Goal: Information Seeking & Learning: Learn about a topic

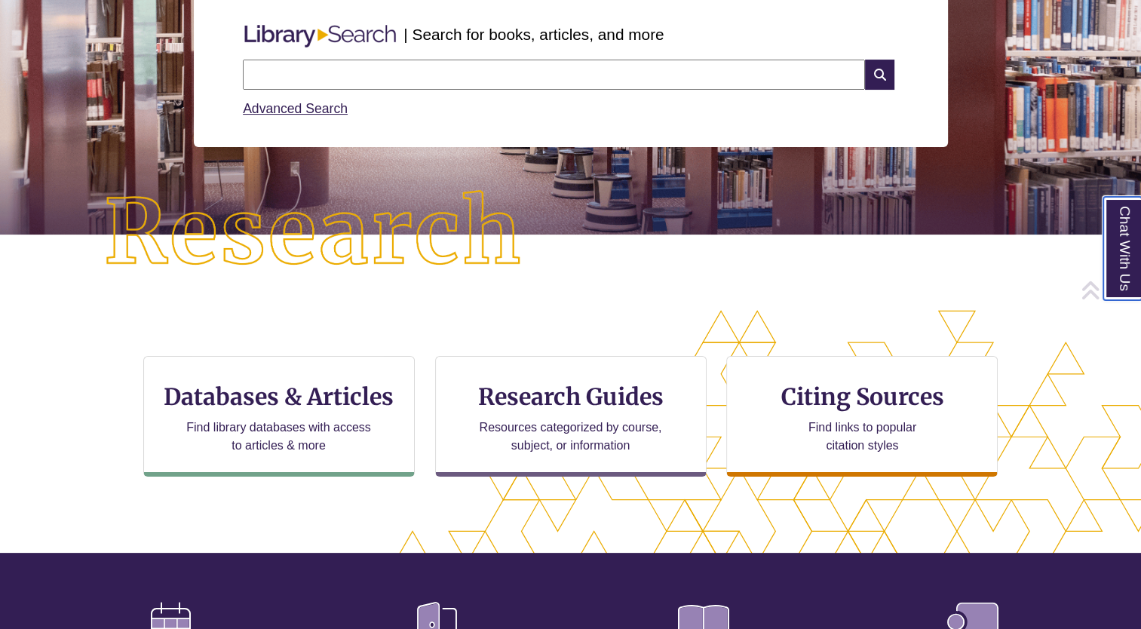
scroll to position [208, 0]
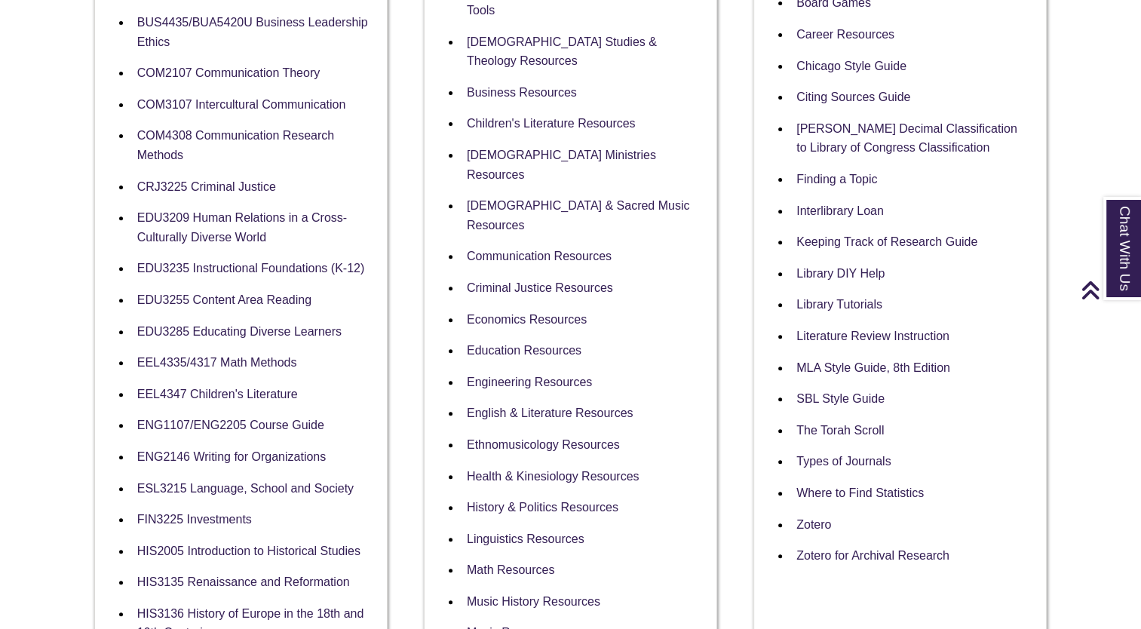
scroll to position [501, 0]
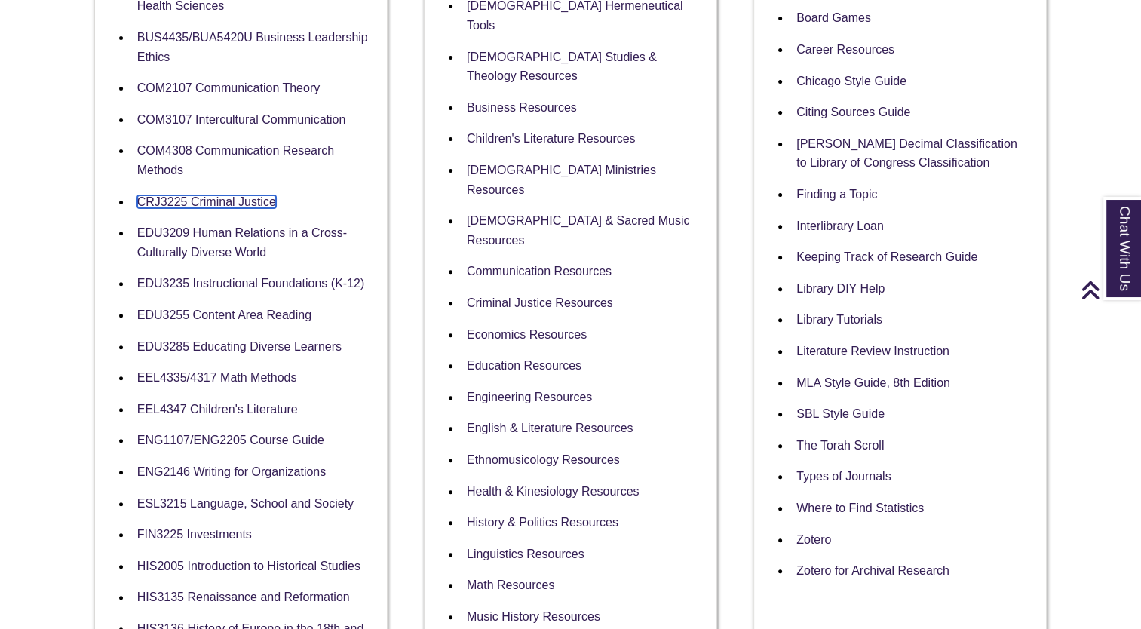
click at [243, 207] on link "CRJ3225 Criminal Justice" at bounding box center [206, 201] width 139 height 13
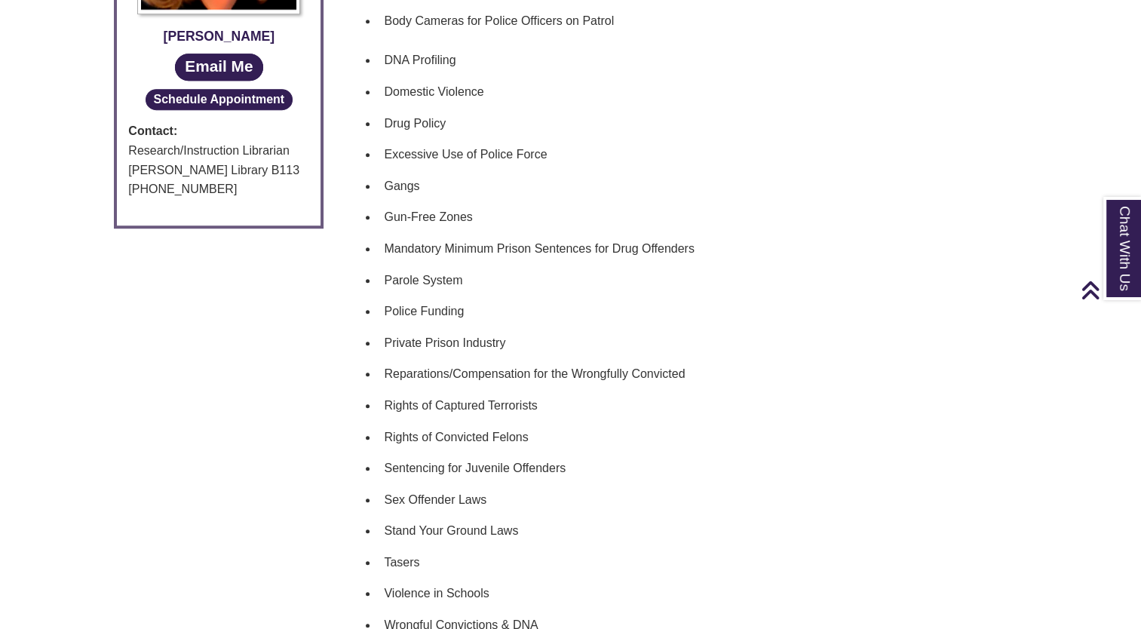
scroll to position [974, 0]
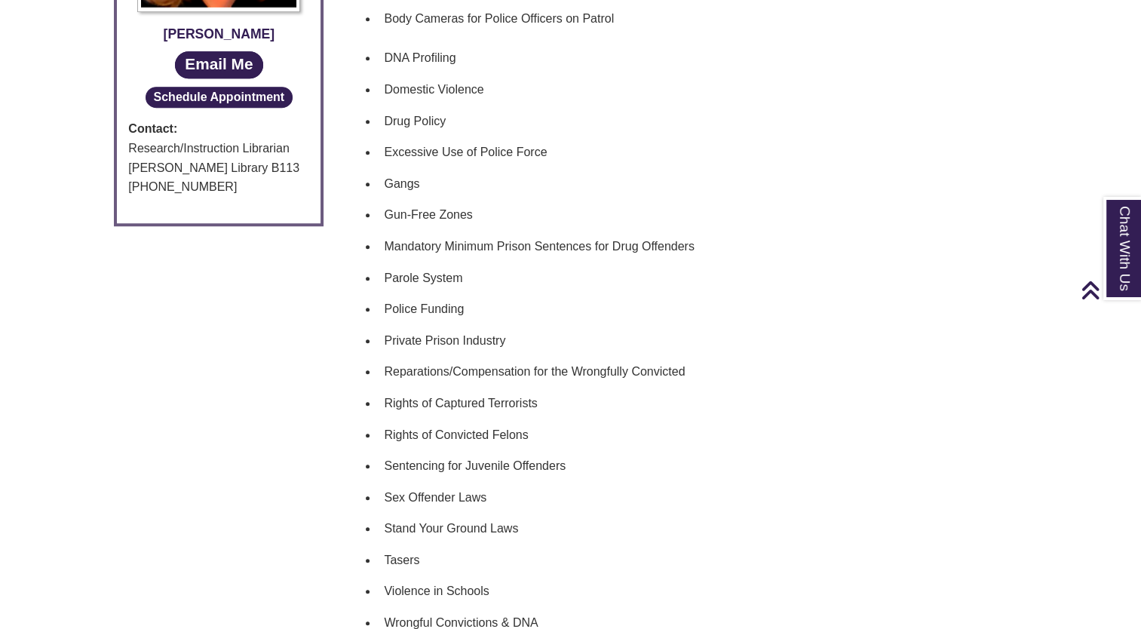
drag, startPoint x: 489, startPoint y: 216, endPoint x: 379, endPoint y: 201, distance: 111.0
click at [379, 201] on li "Gun-Free Zones" at bounding box center [699, 215] width 643 height 32
copy li "Gun-Free Zones"
click at [693, 262] on li "Parole System" at bounding box center [699, 278] width 643 height 32
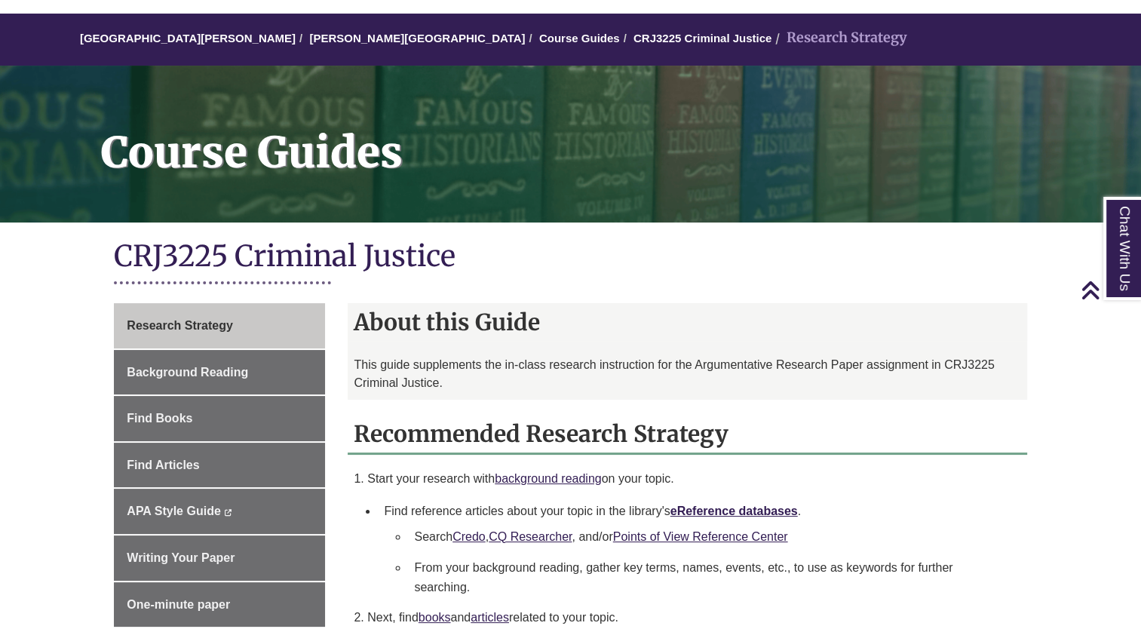
scroll to position [0, 0]
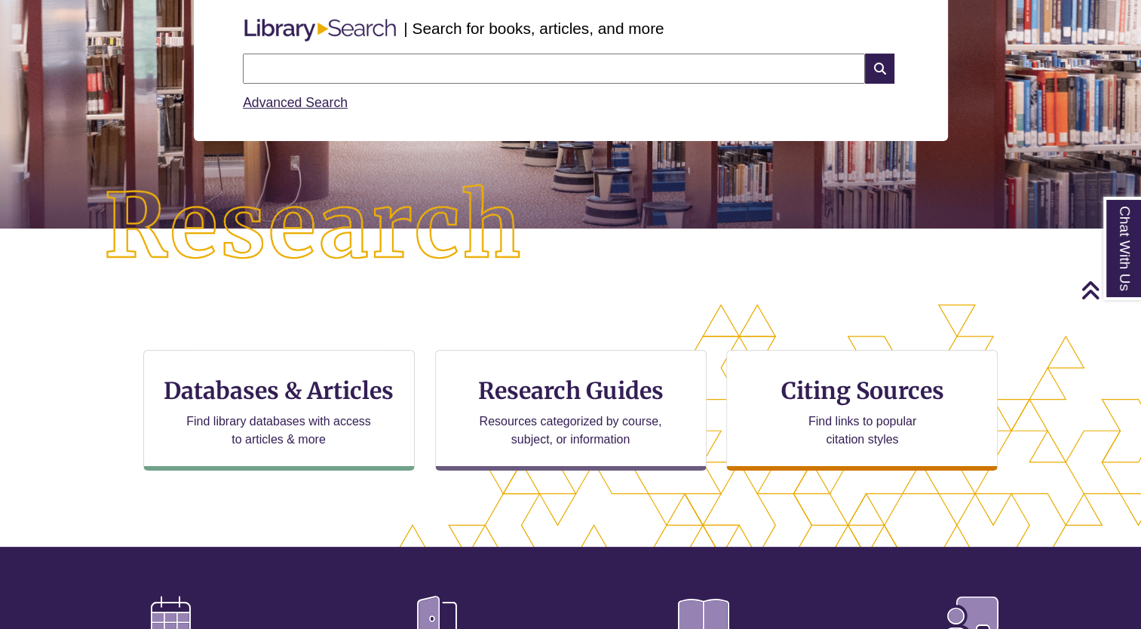
drag, startPoint x: 536, startPoint y: 382, endPoint x: 528, endPoint y: 315, distance: 66.8
click at [528, 315] on div "CTA Buttons Databases & Articles Find library databases with access to articles…" at bounding box center [570, 429] width 1141 height 250
